Goal: Task Accomplishment & Management: Use online tool/utility

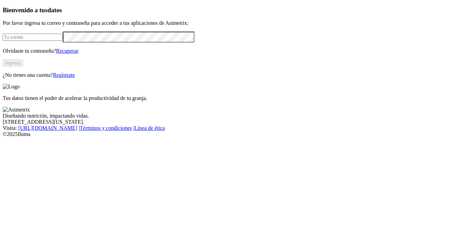
click at [42, 41] on input "email" at bounding box center [33, 37] width 60 height 7
type input "[EMAIL_ADDRESS][DOMAIN_NAME]"
click input "submit" at bounding box center [0, 0] width 0 height 0
